Goal: Task Accomplishment & Management: Use online tool/utility

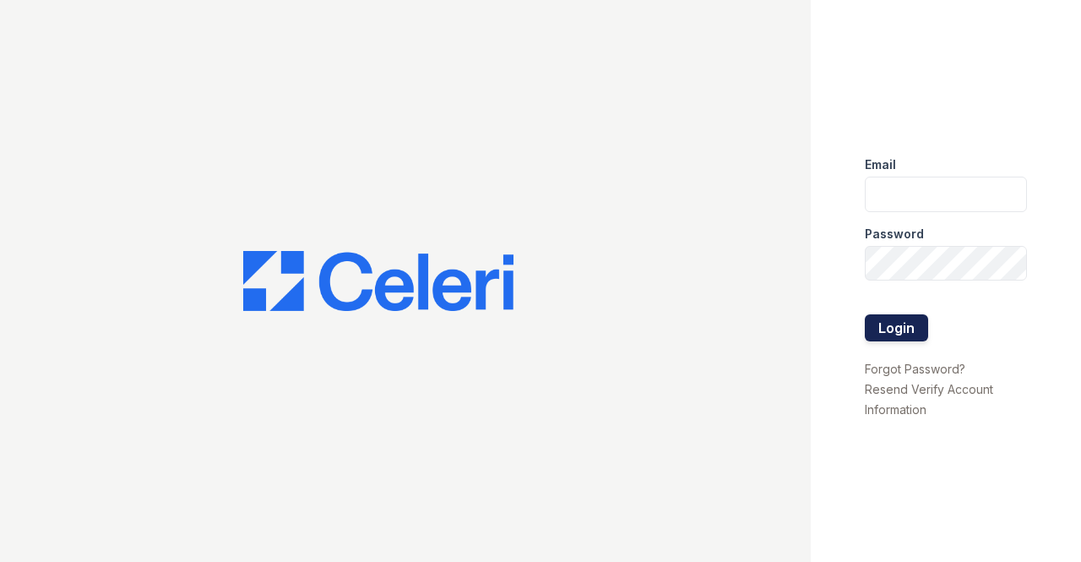
type input "sgoodwin@trinity-pm.com"
click at [893, 335] on button "Login" at bounding box center [896, 327] width 63 height 27
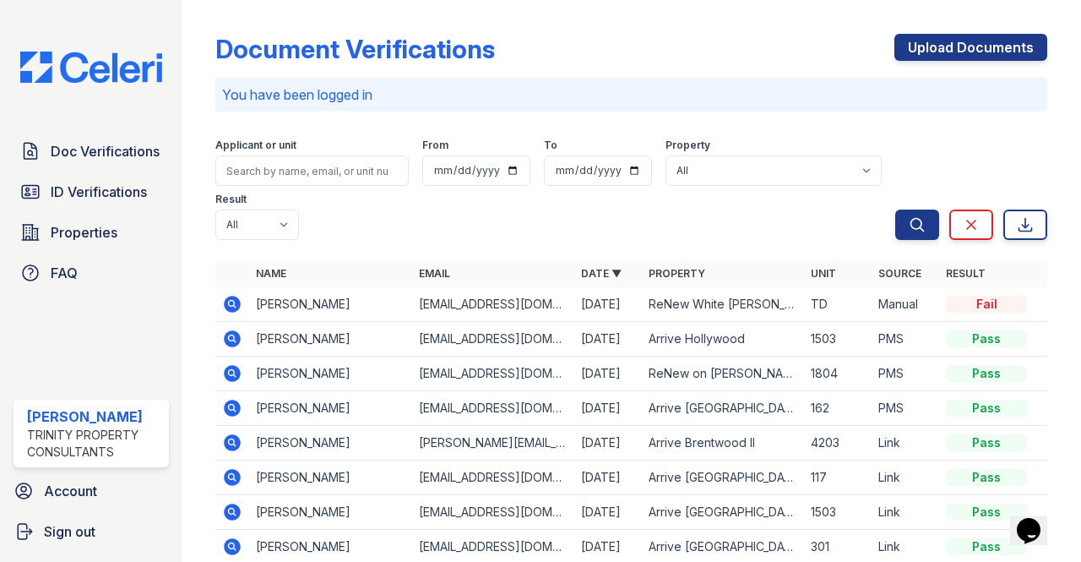
click at [234, 376] on icon at bounding box center [233, 373] width 17 height 17
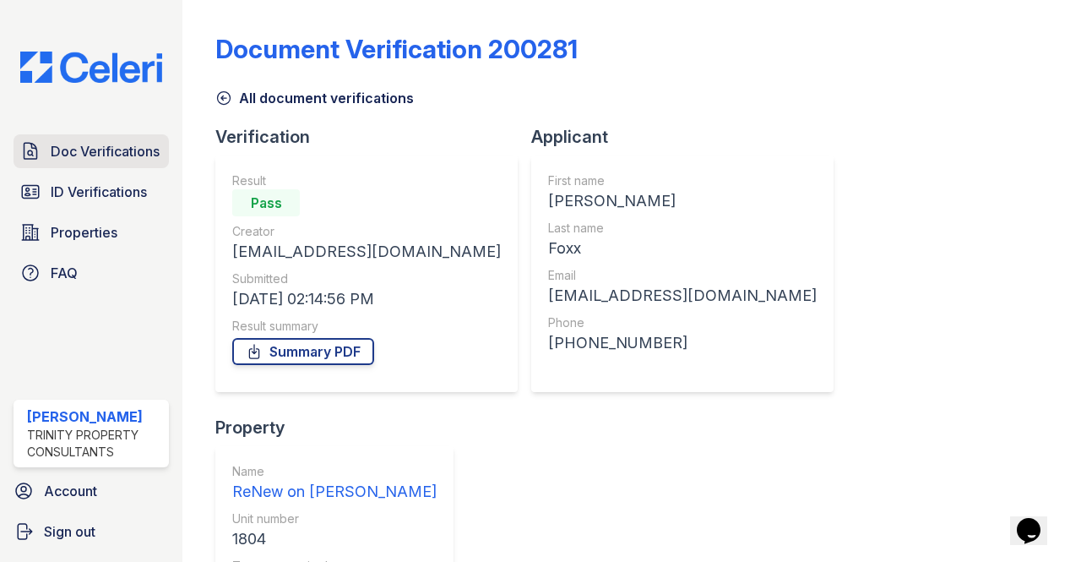
click at [77, 148] on span "Doc Verifications" at bounding box center [105, 151] width 109 height 20
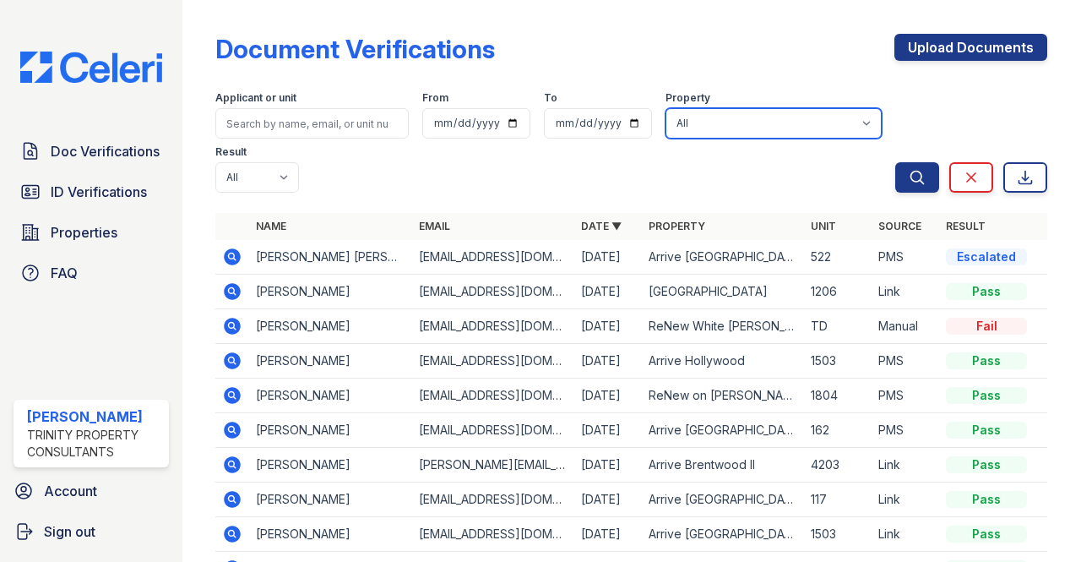
click at [824, 130] on select "All 888 at Grand Hope Park Alturas Andrews Alturas Cedar Hills Alturas Eleventh…" at bounding box center [773, 123] width 216 height 30
select select "47"
click at [665, 108] on select "All 888 at Grand Hope Park Alturas Andrews Alturas Cedar Hills Alturas Eleventh…" at bounding box center [773, 123] width 216 height 30
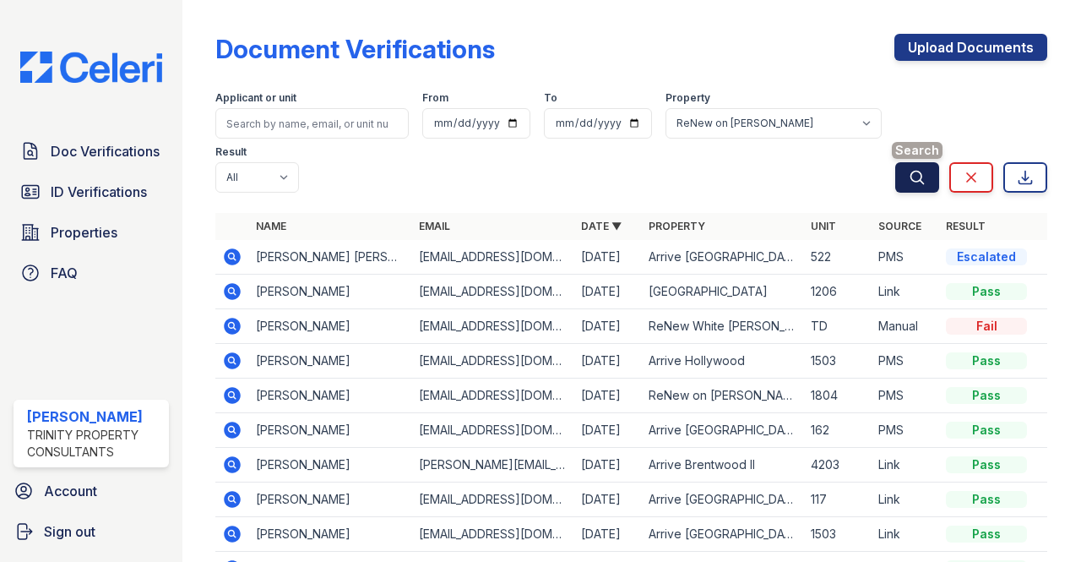
click at [909, 169] on icon "submit" at bounding box center [917, 177] width 17 height 17
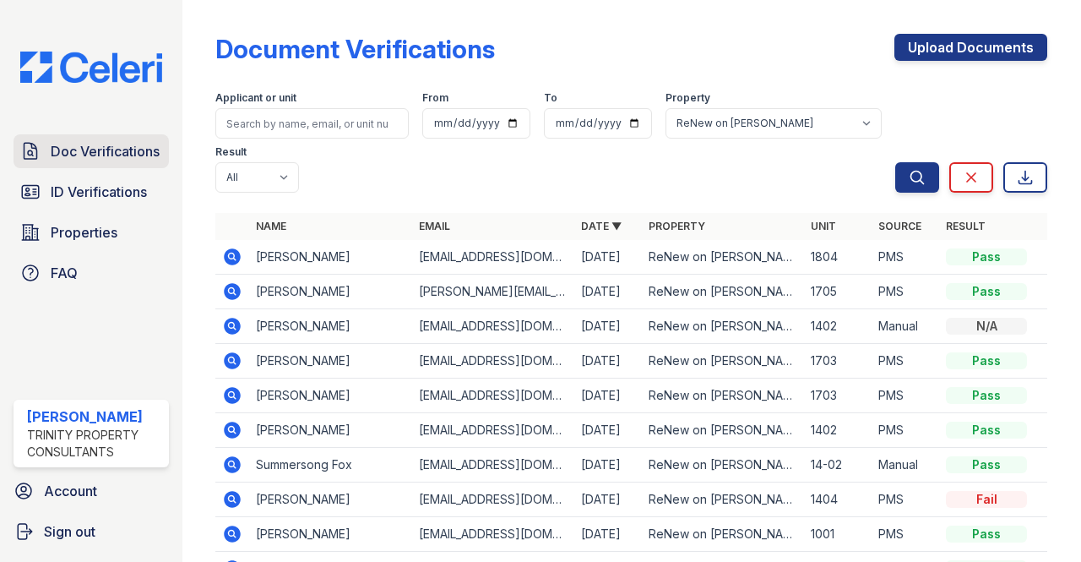
click at [111, 151] on span "Doc Verifications" at bounding box center [105, 151] width 109 height 20
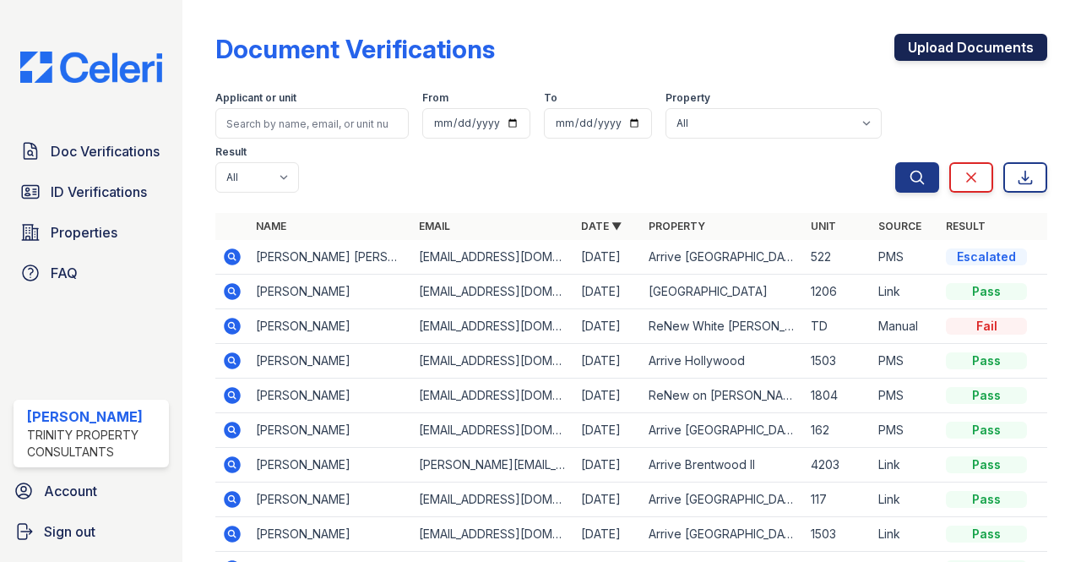
click at [905, 52] on link "Upload Documents" at bounding box center [970, 47] width 153 height 27
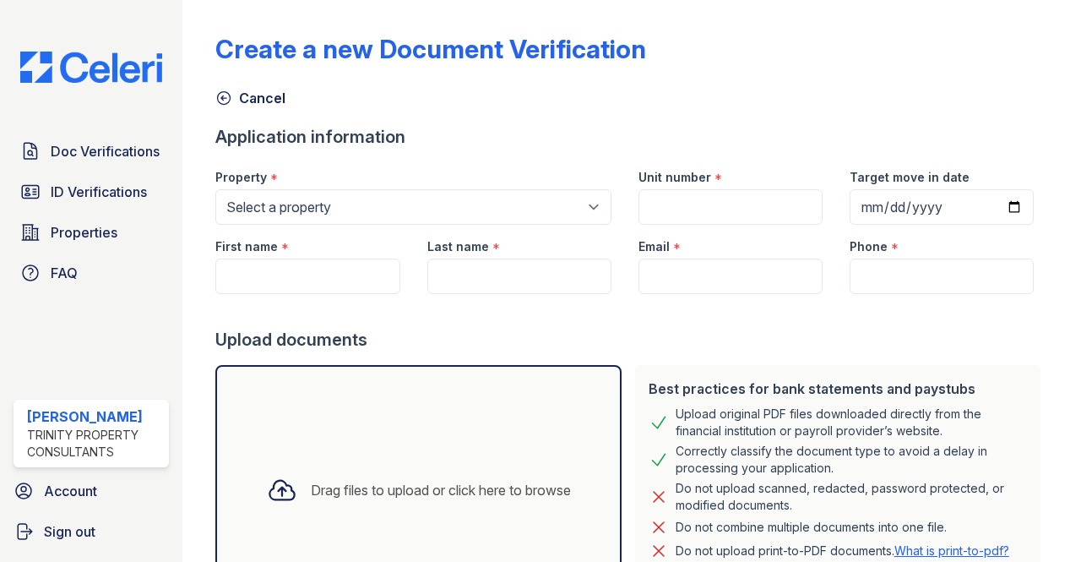
scroll to position [160, 0]
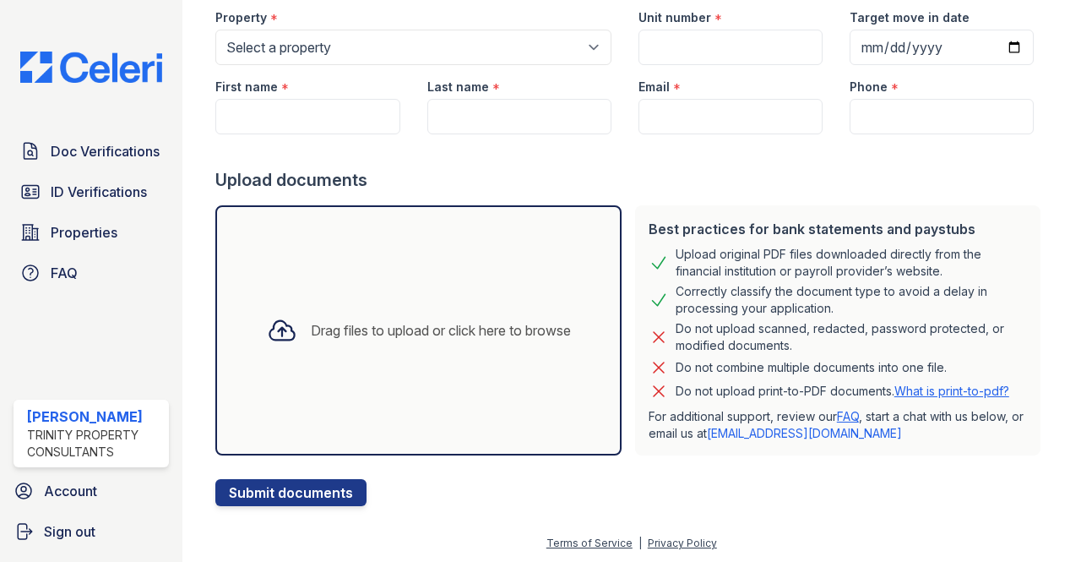
click at [117, 339] on div "Doc Verifications ID Verifications Properties FAQ Sam Goodwin Trinity Property …" at bounding box center [91, 281] width 182 height 562
click at [79, 450] on div "Trinity Property Consultants" at bounding box center [94, 443] width 135 height 34
click at [117, 144] on span "Doc Verifications" at bounding box center [105, 151] width 109 height 20
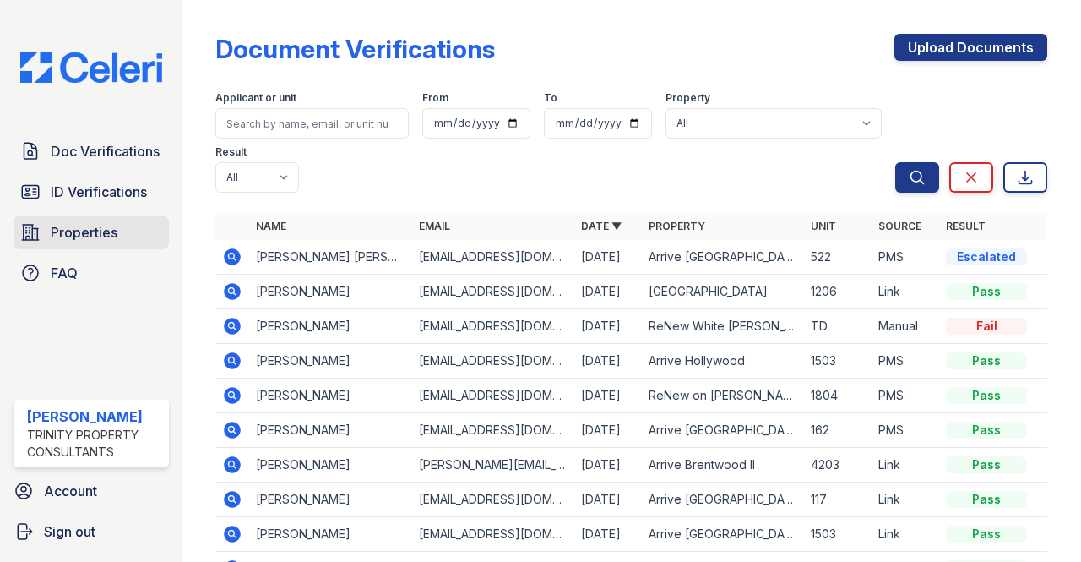
click at [66, 227] on span "Properties" at bounding box center [84, 232] width 67 height 20
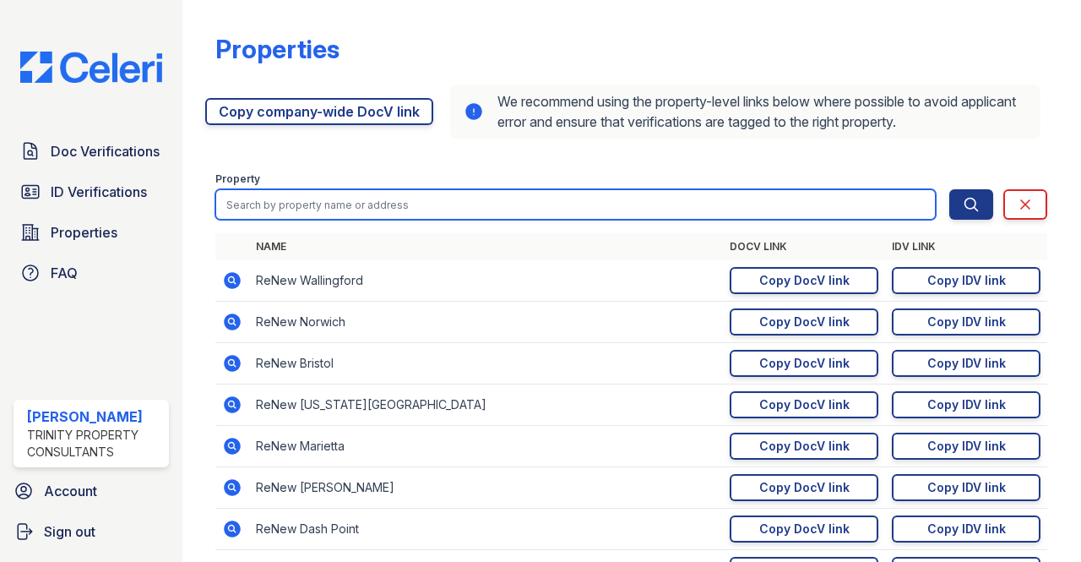
click at [395, 203] on input "search" at bounding box center [575, 204] width 720 height 30
type input "renew on cantrell"
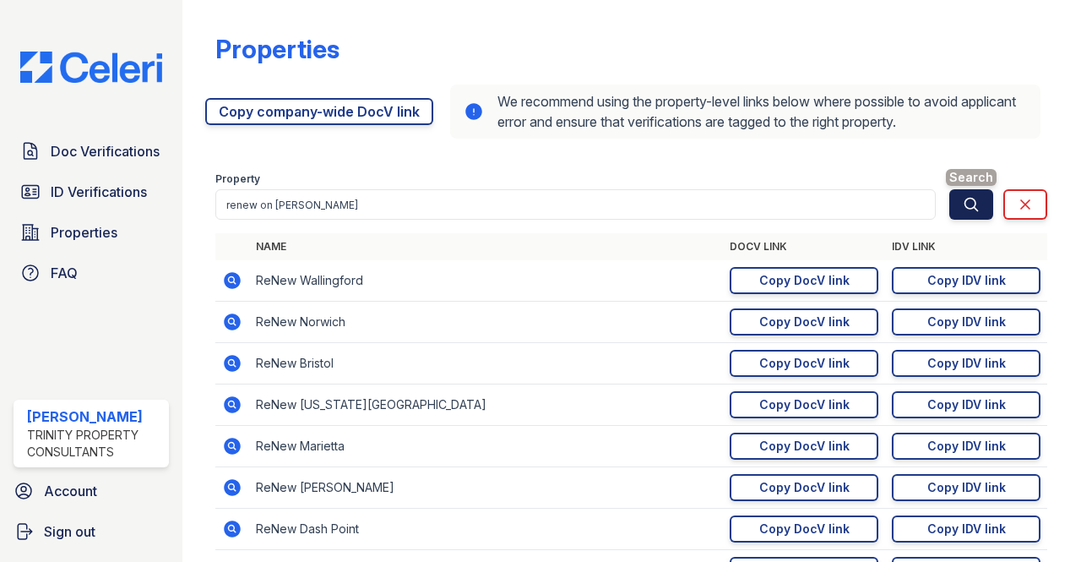
click at [963, 198] on icon "submit" at bounding box center [971, 204] width 17 height 17
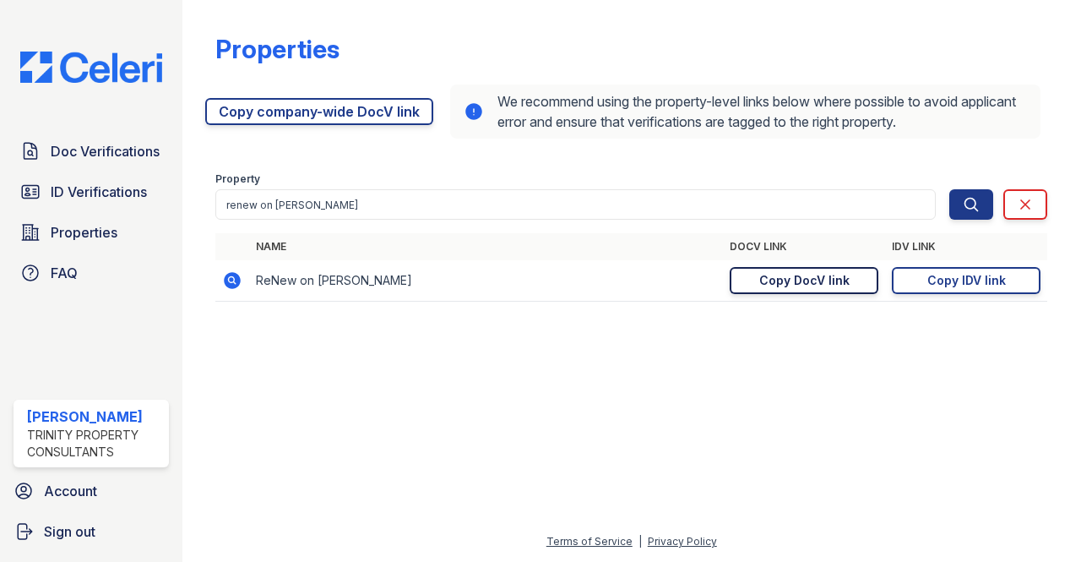
click at [826, 279] on div "Copy DocV link" at bounding box center [804, 280] width 90 height 17
